Goal: Information Seeking & Learning: Learn about a topic

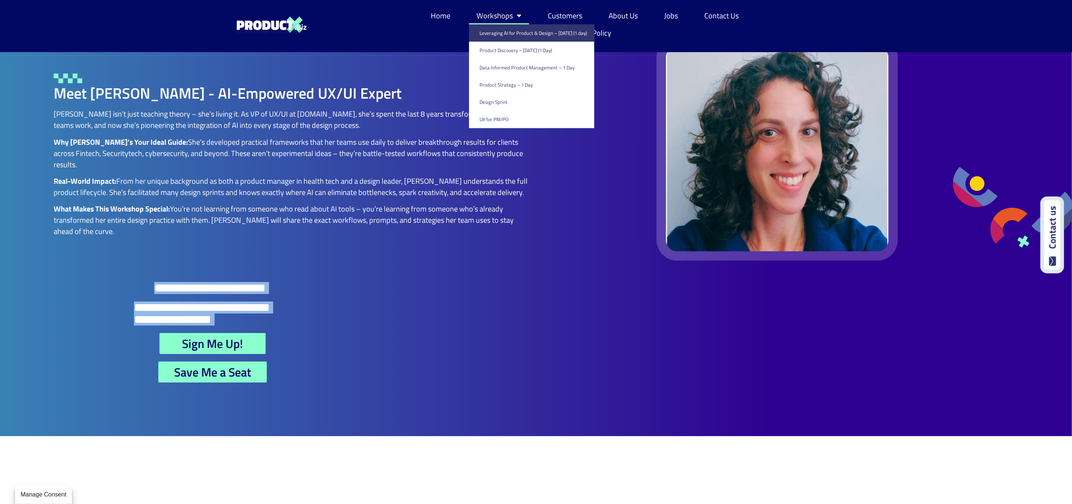
click at [499, 16] on link "Workshops" at bounding box center [499, 15] width 60 height 17
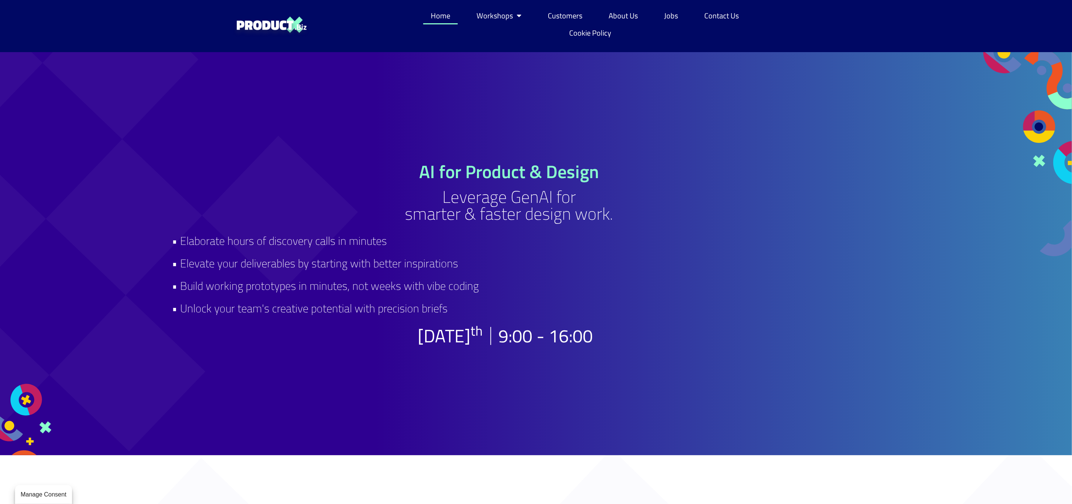
click at [451, 15] on link "Home" at bounding box center [440, 15] width 35 height 17
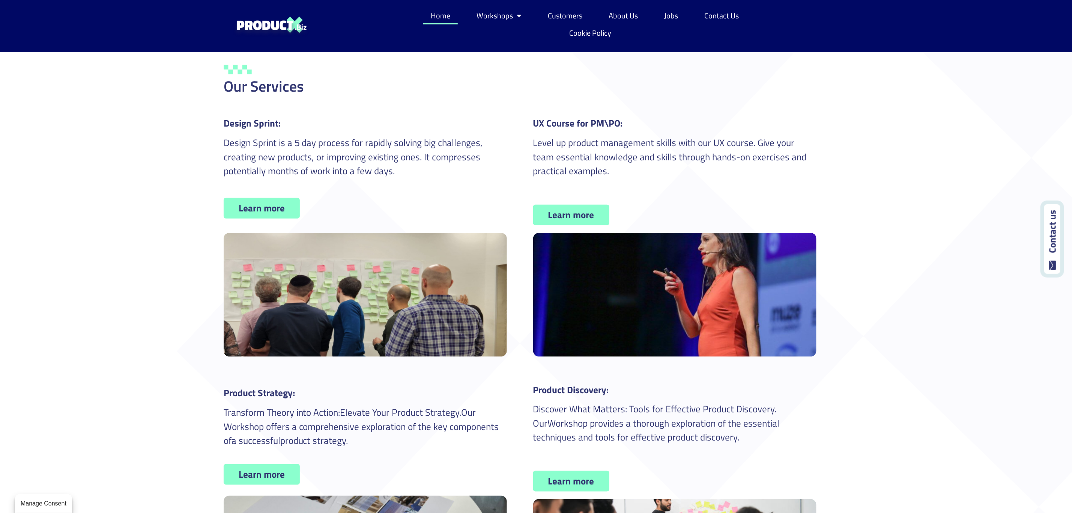
scroll to position [450, 0]
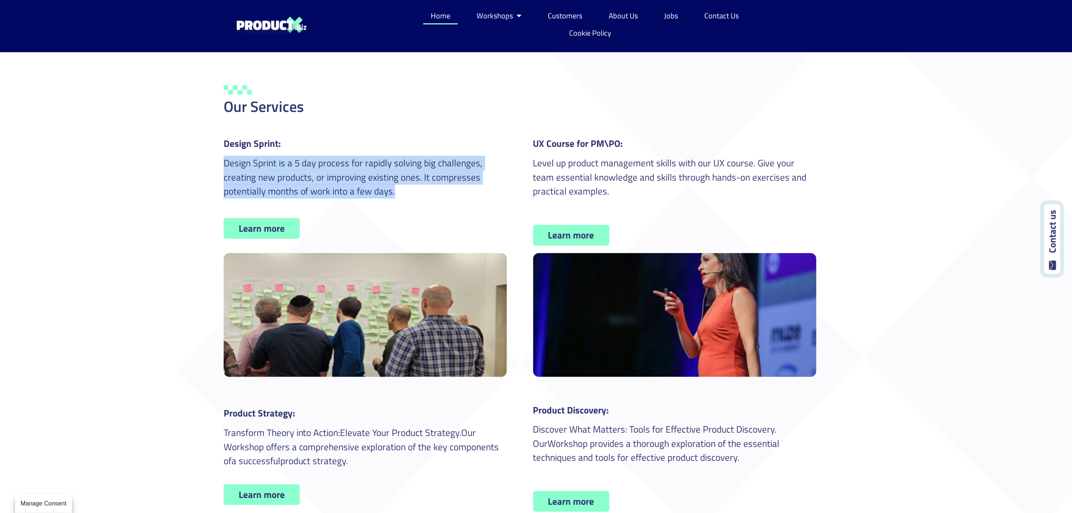
drag, startPoint x: 223, startPoint y: 159, endPoint x: 457, endPoint y: 197, distance: 237.6
click at [457, 197] on div "Design Sprint: Design Sprint is a 5 day process for rapidly solving big challen…" at bounding box center [365, 256] width 291 height 247
copy p "Design Sprint is a 5 day process for rapidly solving big challenges, creating n…"
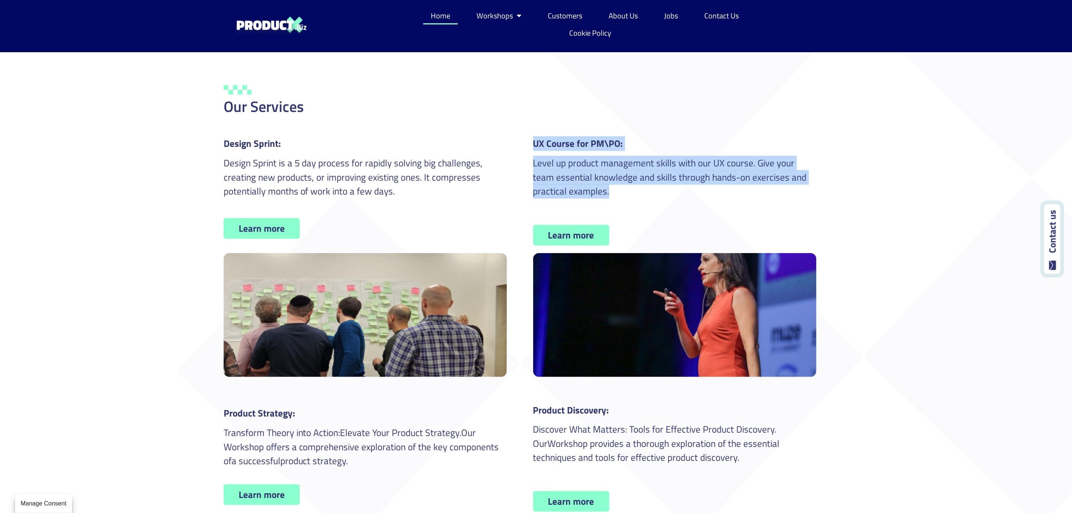
drag, startPoint x: 535, startPoint y: 143, endPoint x: 588, endPoint y: 193, distance: 72.5
click at [588, 193] on div "UX Course for PM\PO: Level up product management skills with our UX course. Giv…" at bounding box center [674, 177] width 283 height 80
copy div "UX Course for PM\PO: Level up product management skills with our UX course. Giv…"
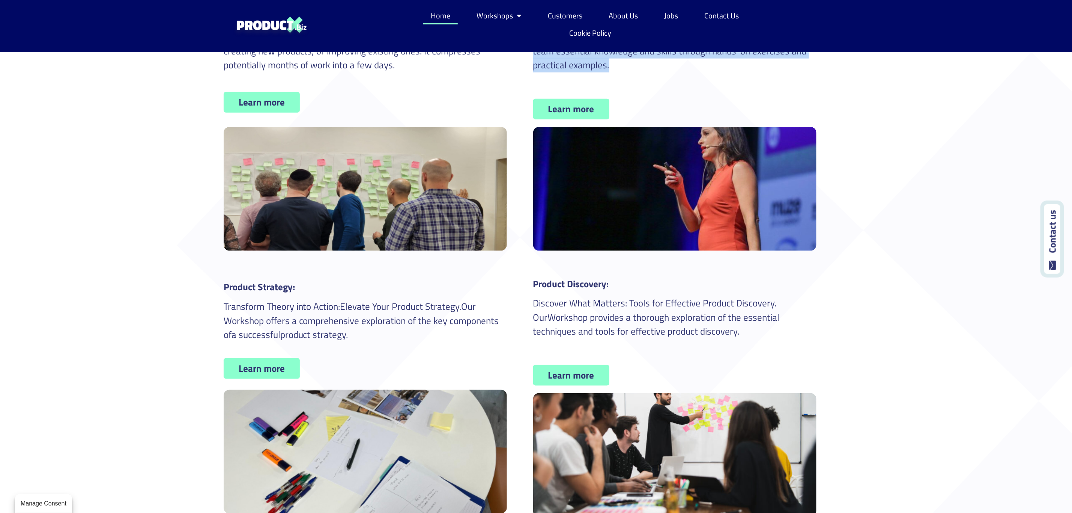
scroll to position [675, 0]
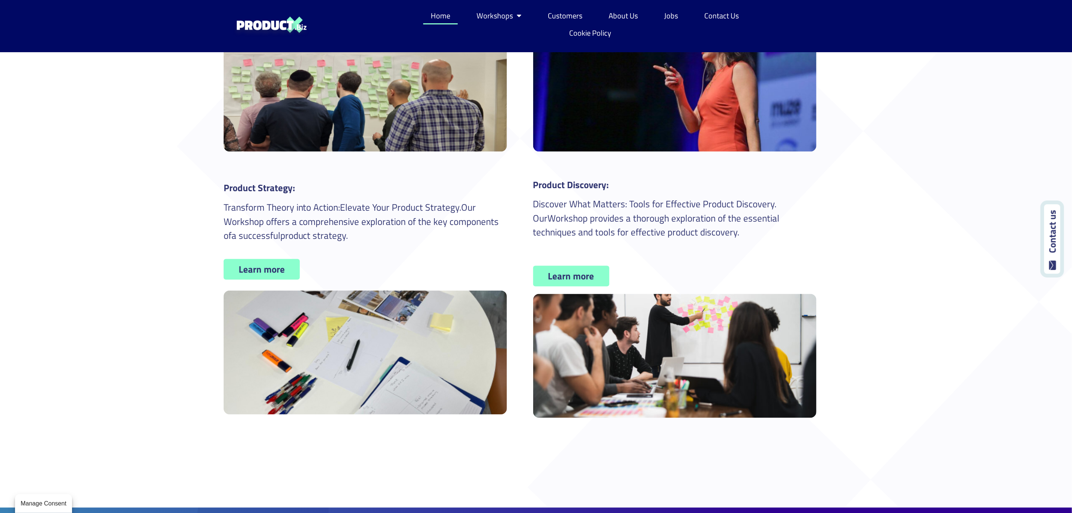
drag, startPoint x: 224, startPoint y: 188, endPoint x: 375, endPoint y: 234, distance: 158.0
click at [375, 234] on div "Product Strategy : Transform Theory into Action: Elevate Your Product Strategy …" at bounding box center [365, 214] width 283 height 67
copy div "Product Strategy : Transform Theory into Action: Elevate Your Product Strategy …"
drag, startPoint x: 553, startPoint y: 188, endPoint x: 762, endPoint y: 227, distance: 212.8
click at [762, 227] on div "Product Discovery : Discover What Matters: Tools for Effective Product Discover…" at bounding box center [674, 218] width 283 height 80
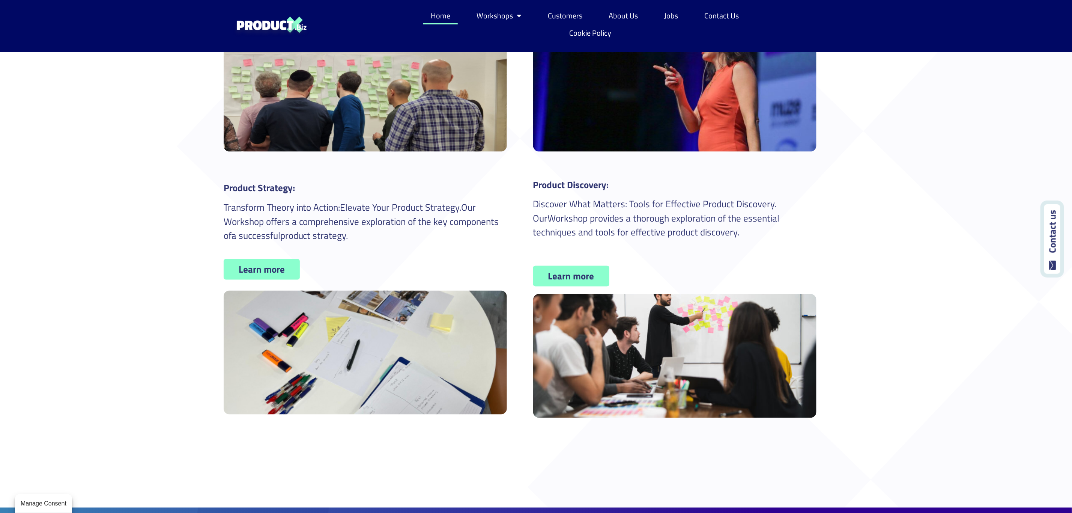
click at [744, 232] on p "Discover What Matters: Tools for Effective Product Discovery . Our Workshop pro…" at bounding box center [674, 218] width 283 height 42
drag, startPoint x: 737, startPoint y: 232, endPoint x: 532, endPoint y: 187, distance: 209.0
click at [532, 187] on div "Product Discovery : Discover What Matters: Tools for Effective Product Discover…" at bounding box center [674, 297] width 291 height 247
copy div "Product Discovery : Discover What Matters: Tools for Effective Product Discover…"
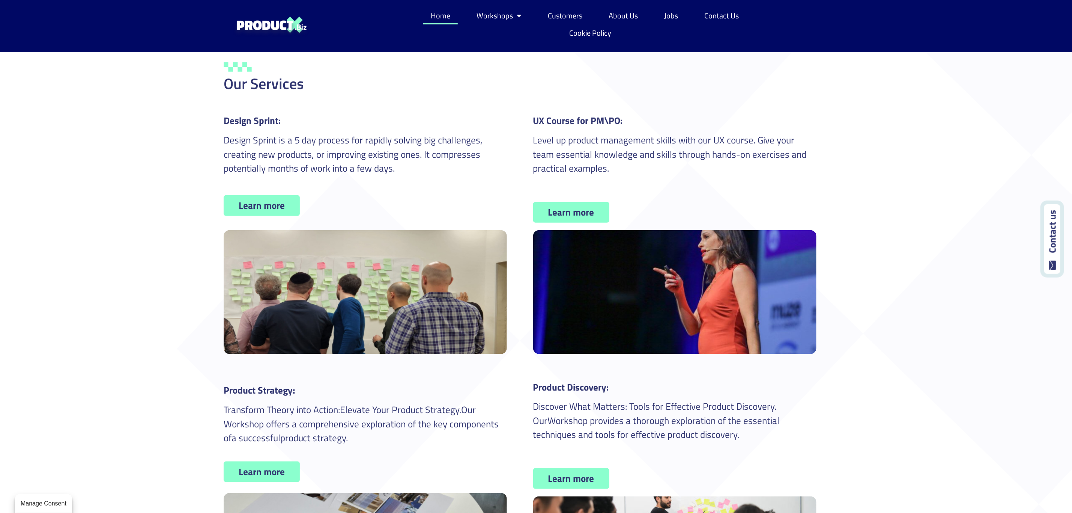
scroll to position [450, 0]
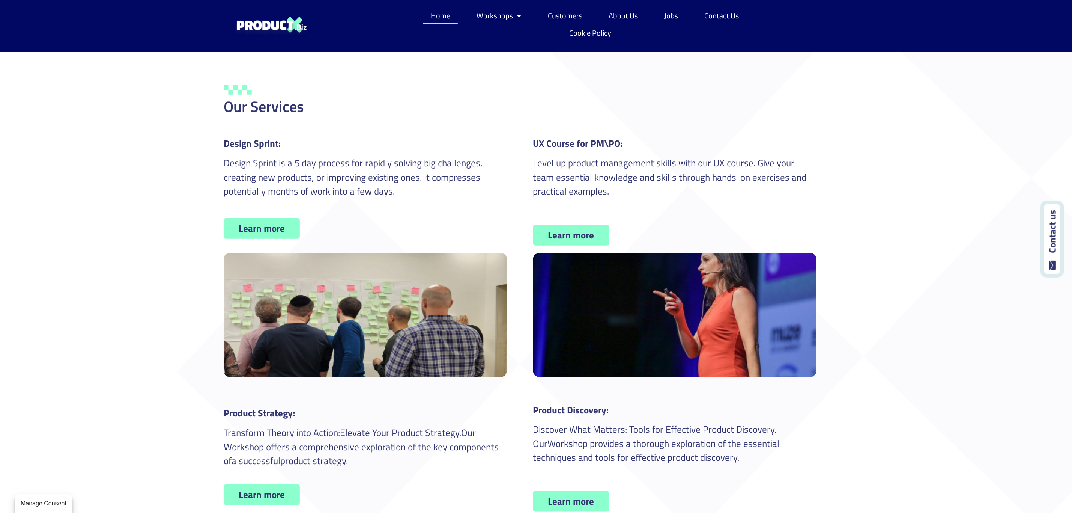
click at [273, 228] on span "Learn more" at bounding box center [262, 228] width 46 height 9
